Goal: Task Accomplishment & Management: Use online tool/utility

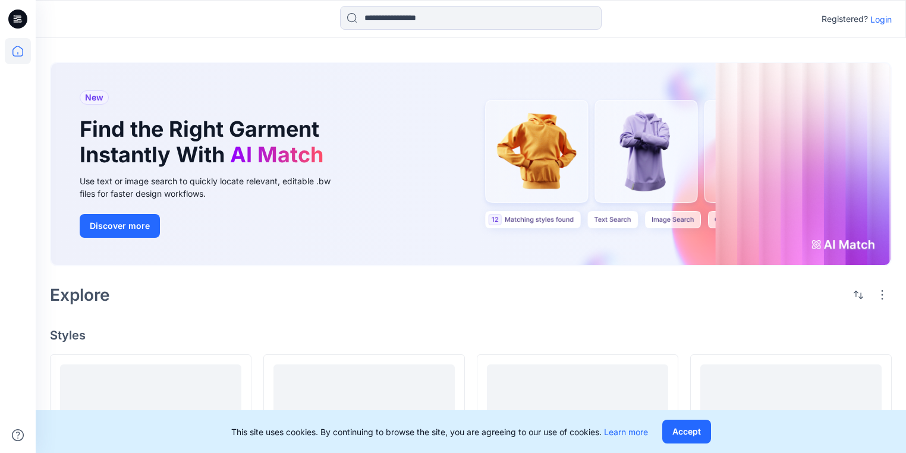
click at [445, 18] on p "Login" at bounding box center [881, 19] width 21 height 12
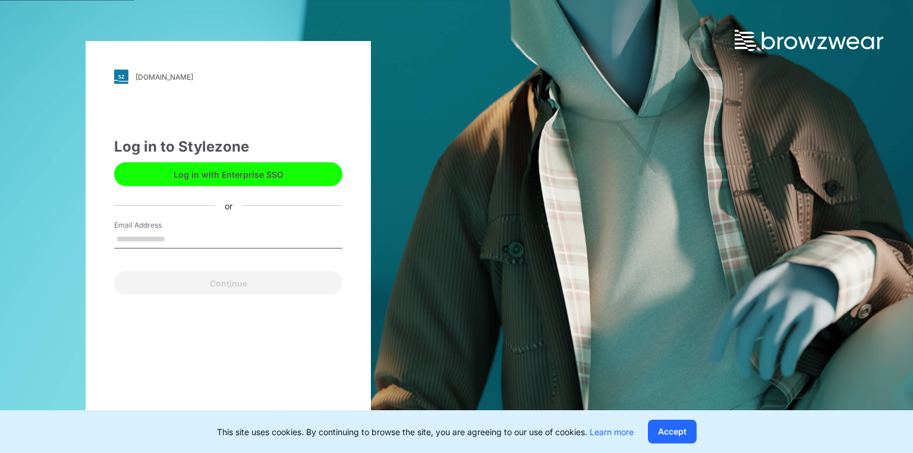
type input "**********"
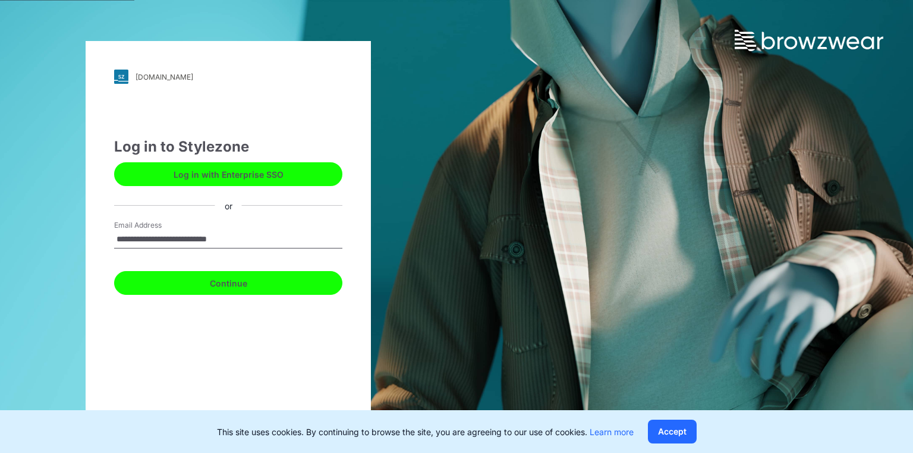
click at [237, 280] on button "Continue" at bounding box center [228, 283] width 228 height 24
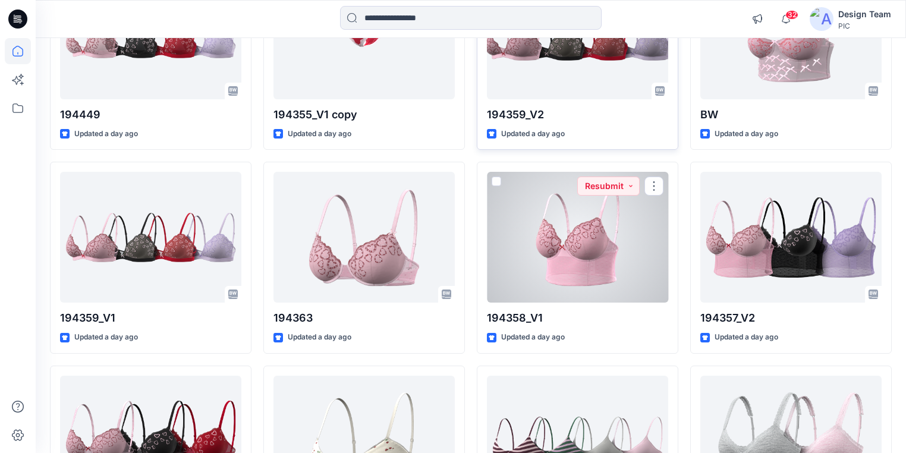
scroll to position [1455, 0]
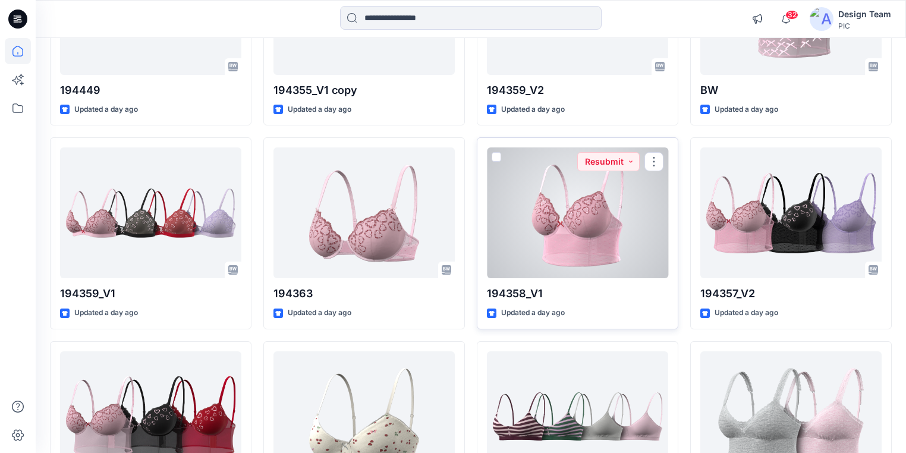
click at [609, 244] on div at bounding box center [577, 212] width 181 height 131
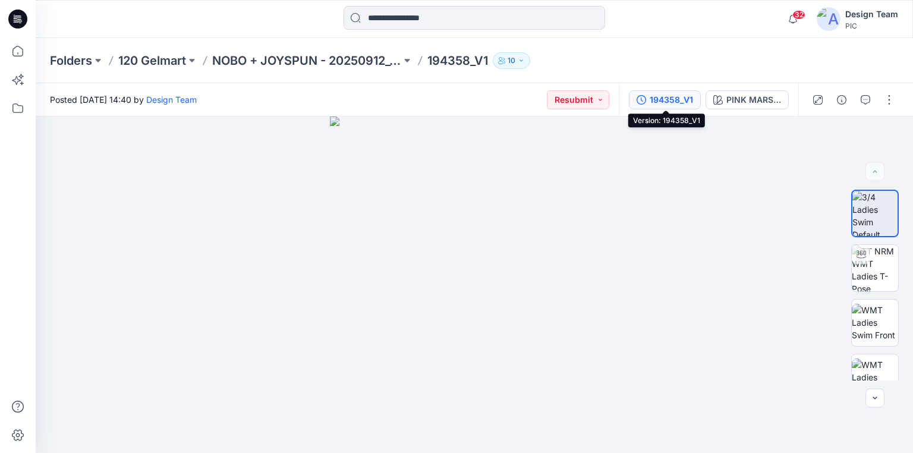
click at [673, 96] on div "194358_V1" at bounding box center [671, 99] width 43 height 13
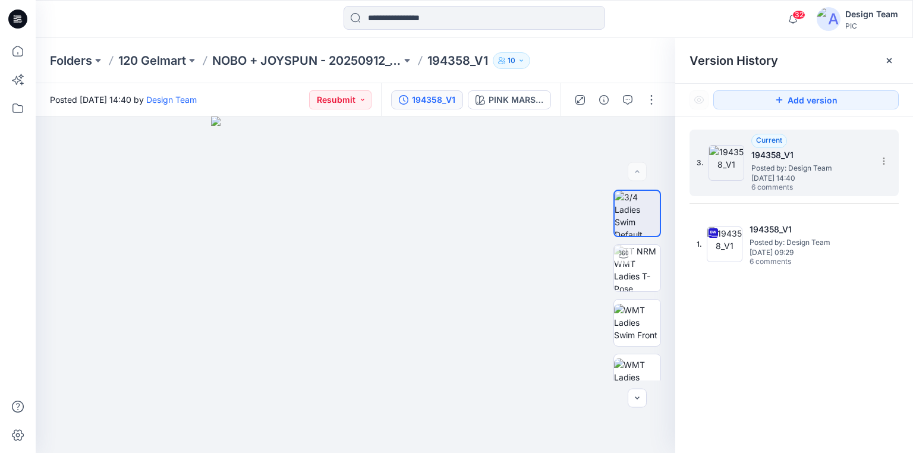
click at [794, 174] on span "Friday, October 03, 2025 14:40" at bounding box center [811, 178] width 119 height 8
click at [632, 99] on icon "button" at bounding box center [628, 100] width 10 height 10
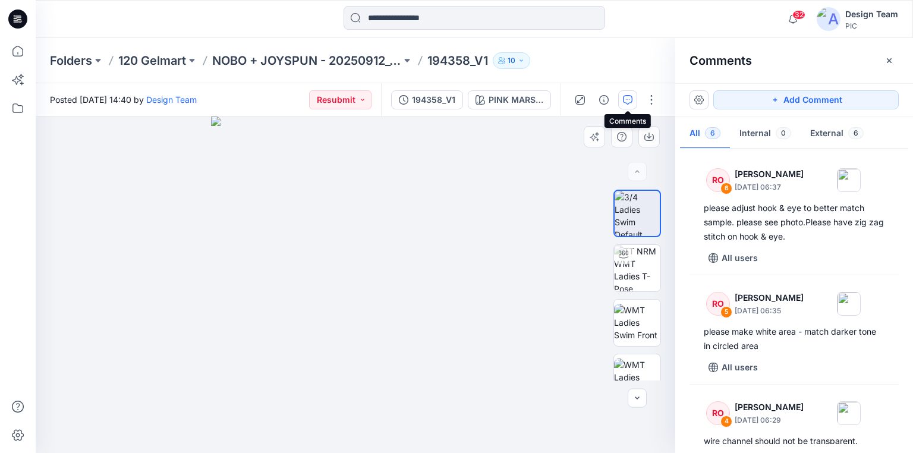
click at [411, 176] on img at bounding box center [355, 285] width 288 height 337
click at [127, 274] on div at bounding box center [356, 285] width 640 height 337
click at [645, 278] on img at bounding box center [637, 268] width 46 height 46
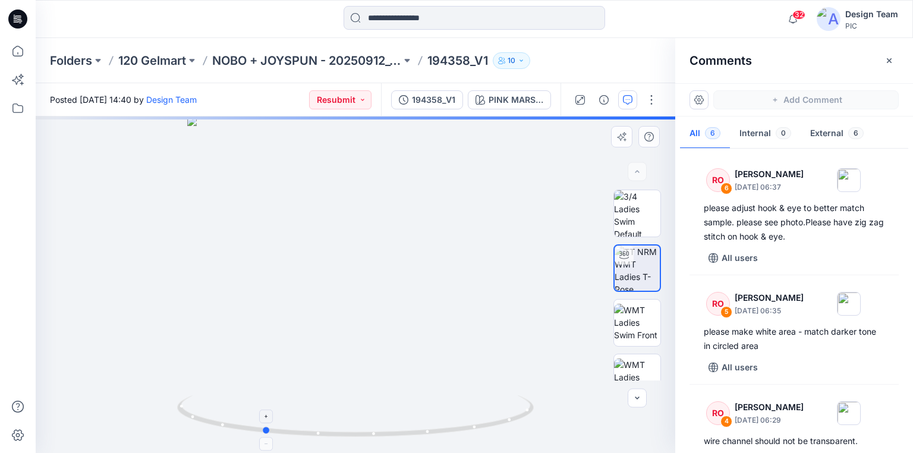
drag, startPoint x: 523, startPoint y: 416, endPoint x: 431, endPoint y: 412, distance: 92.2
click at [431, 412] on icon at bounding box center [357, 417] width 360 height 45
drag, startPoint x: 362, startPoint y: 321, endPoint x: 365, endPoint y: 252, distance: 69.6
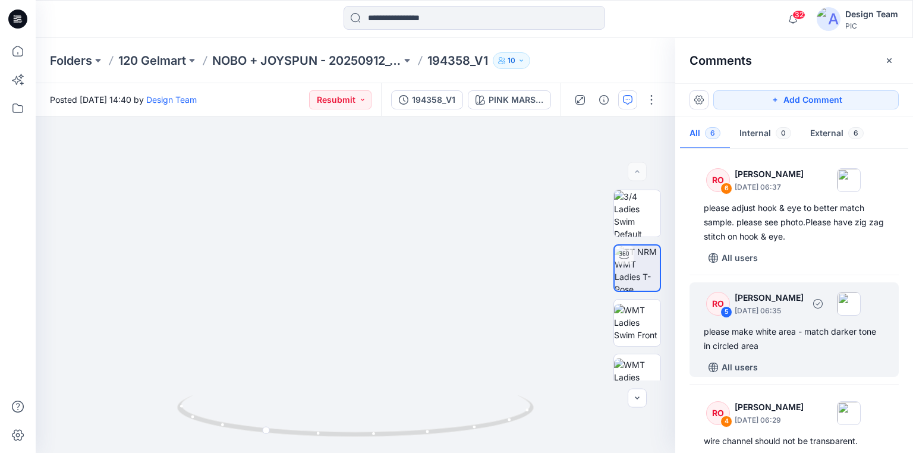
click at [718, 334] on div "please make white area - match darker tone in circled area" at bounding box center [794, 339] width 181 height 29
